Goal: Task Accomplishment & Management: Use online tool/utility

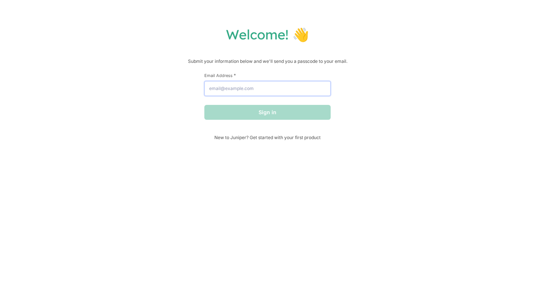
click at [258, 93] on input "Email Address *" at bounding box center [267, 88] width 126 height 15
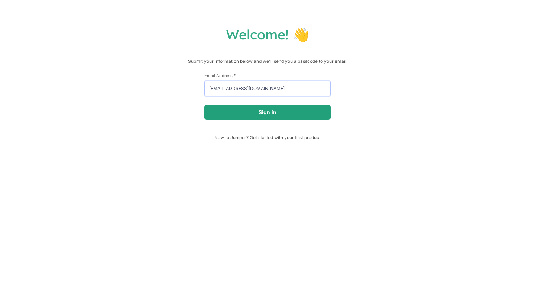
type input "Annika.1009@icloud.com"
click at [310, 111] on button "Sign in" at bounding box center [267, 112] width 126 height 15
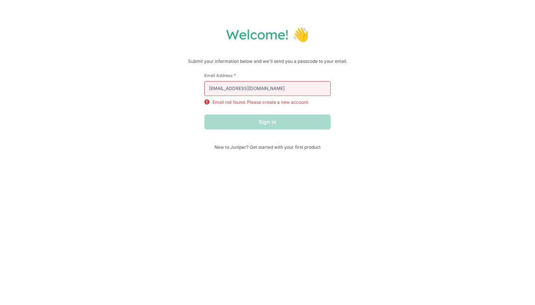
click at [279, 144] on div "First Name * Last Name * Email Address * Annika.1009@icloud.com Email not found…" at bounding box center [267, 108] width 126 height 72
click at [273, 150] on div "Welcome! 👋 Submit your information below and we'll send you a passcode to your …" at bounding box center [267, 152] width 535 height 305
click at [268, 142] on div "First Name * Last Name * Email Address * Annika.1009@icloud.com Email not found…" at bounding box center [267, 108] width 126 height 72
click at [268, 145] on span "New to Juniper? Get started with your first product" at bounding box center [267, 147] width 126 height 6
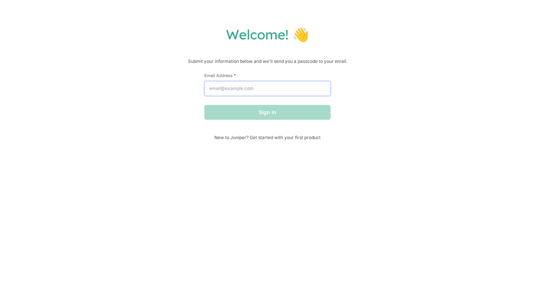
click at [297, 92] on input "Email Address *" at bounding box center [267, 88] width 126 height 15
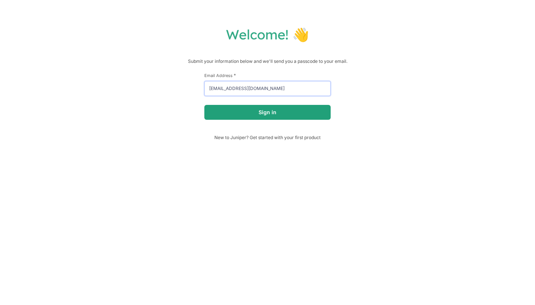
type input "[EMAIL_ADDRESS][DOMAIN_NAME]"
click at [280, 117] on button "Sign in" at bounding box center [267, 112] width 126 height 15
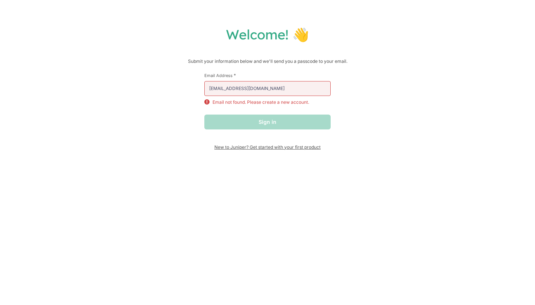
click at [289, 149] on span "New to Juniper? Get started with your first product" at bounding box center [267, 147] width 126 height 6
